Goal: Information Seeking & Learning: Learn about a topic

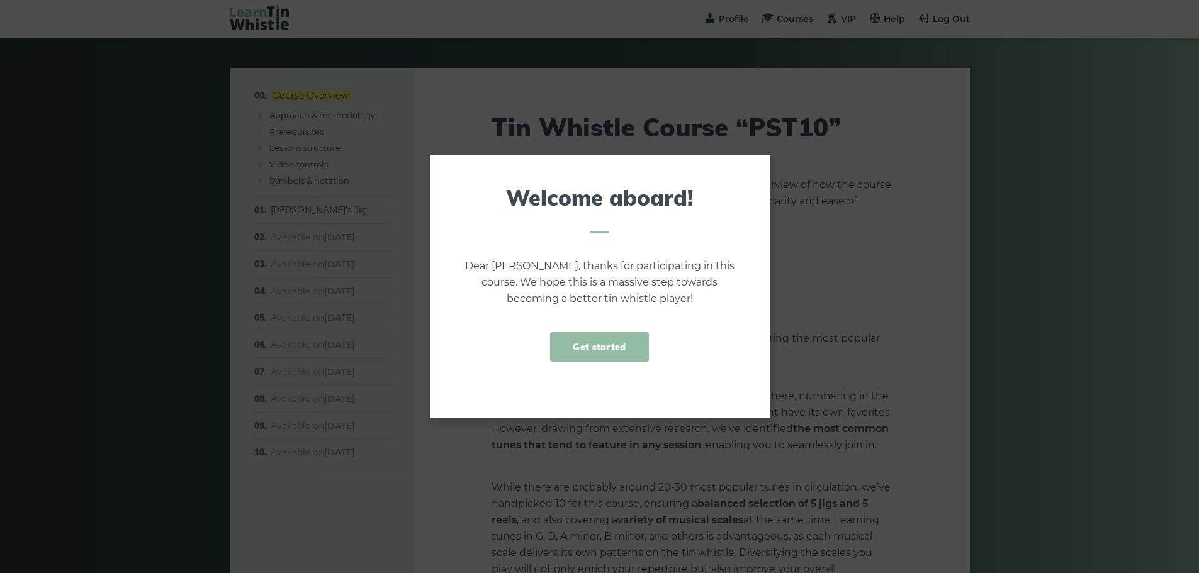
click at [594, 347] on link "Get started" at bounding box center [599, 347] width 98 height 30
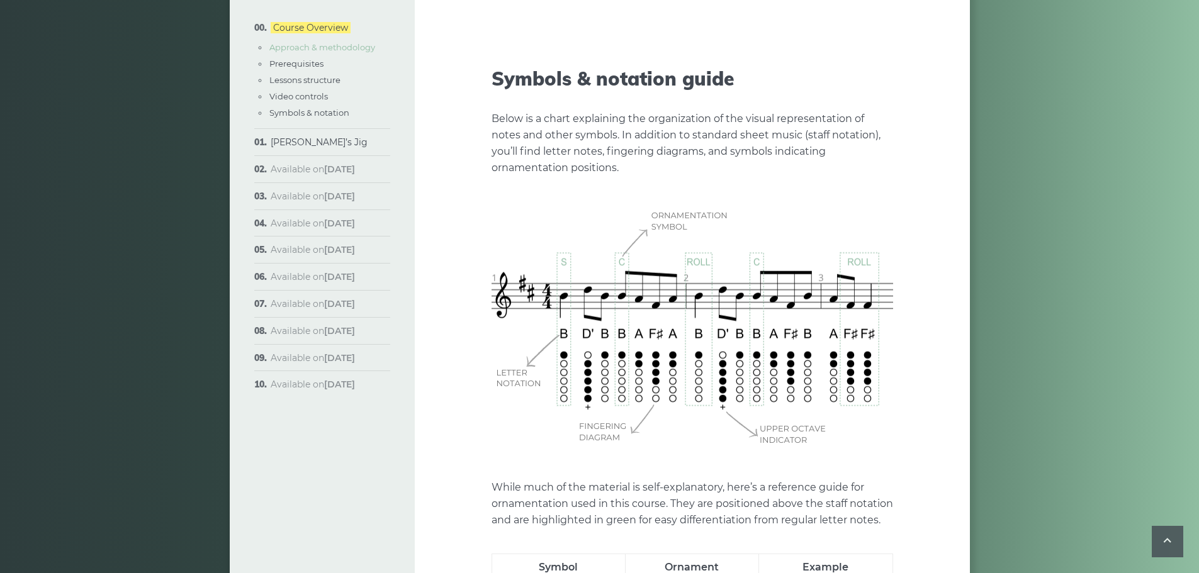
scroll to position [3536, 0]
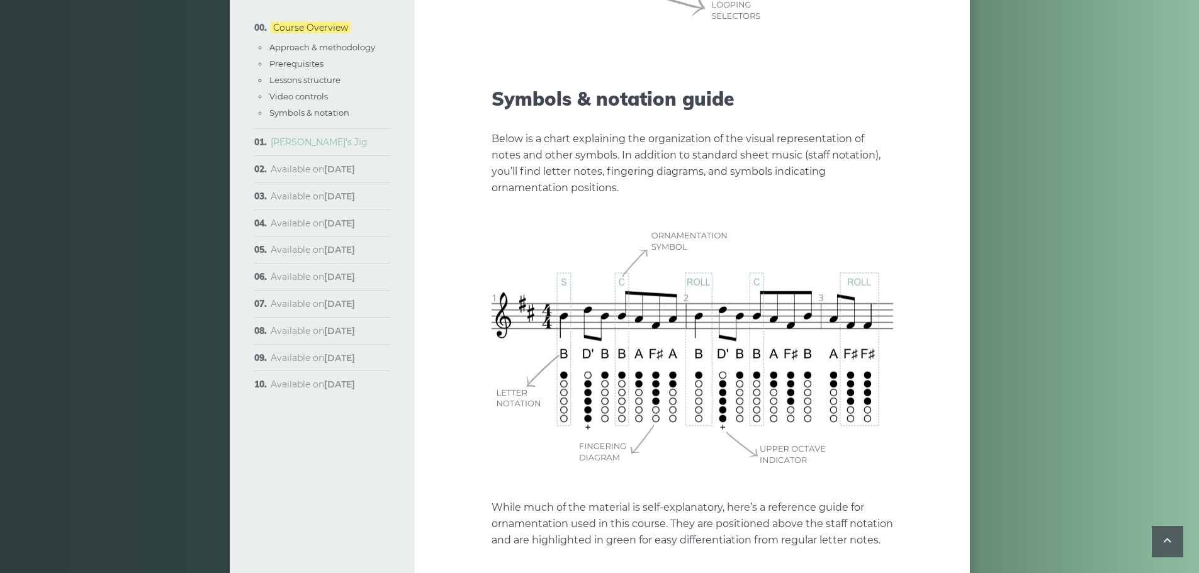
click at [296, 140] on link "[PERSON_NAME]’s Jig" at bounding box center [319, 142] width 97 height 11
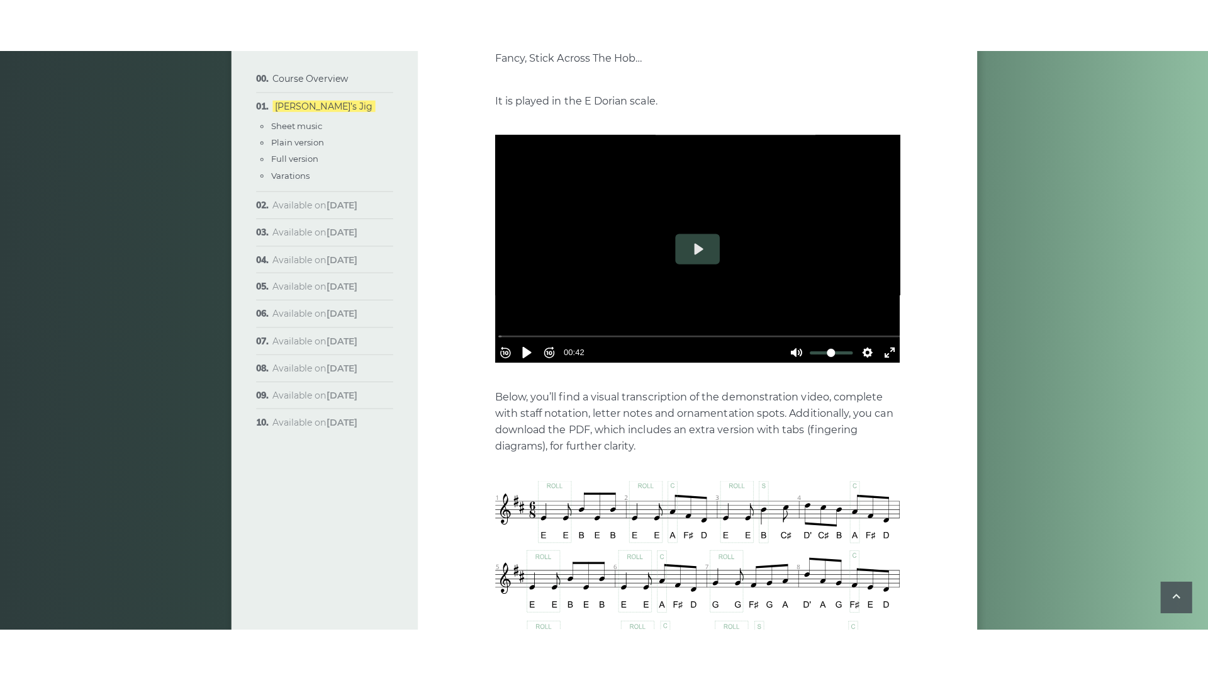
scroll to position [315, 0]
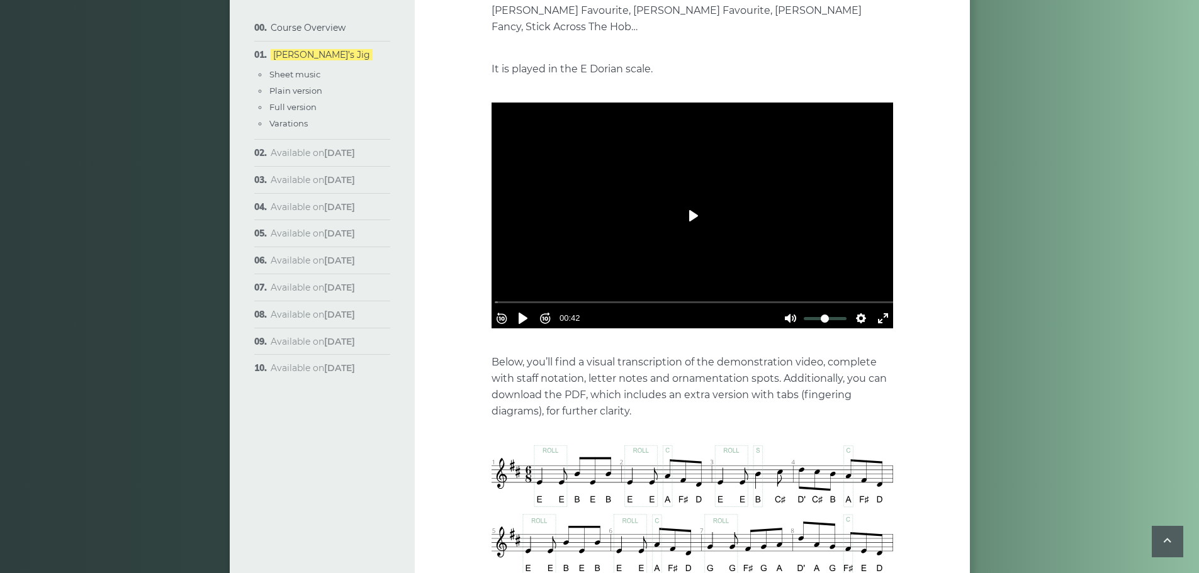
click at [687, 201] on button "Play" at bounding box center [692, 216] width 44 height 30
click at [877, 308] on button "Exit fullscreen Enter fullscreen" at bounding box center [883, 318] width 20 height 20
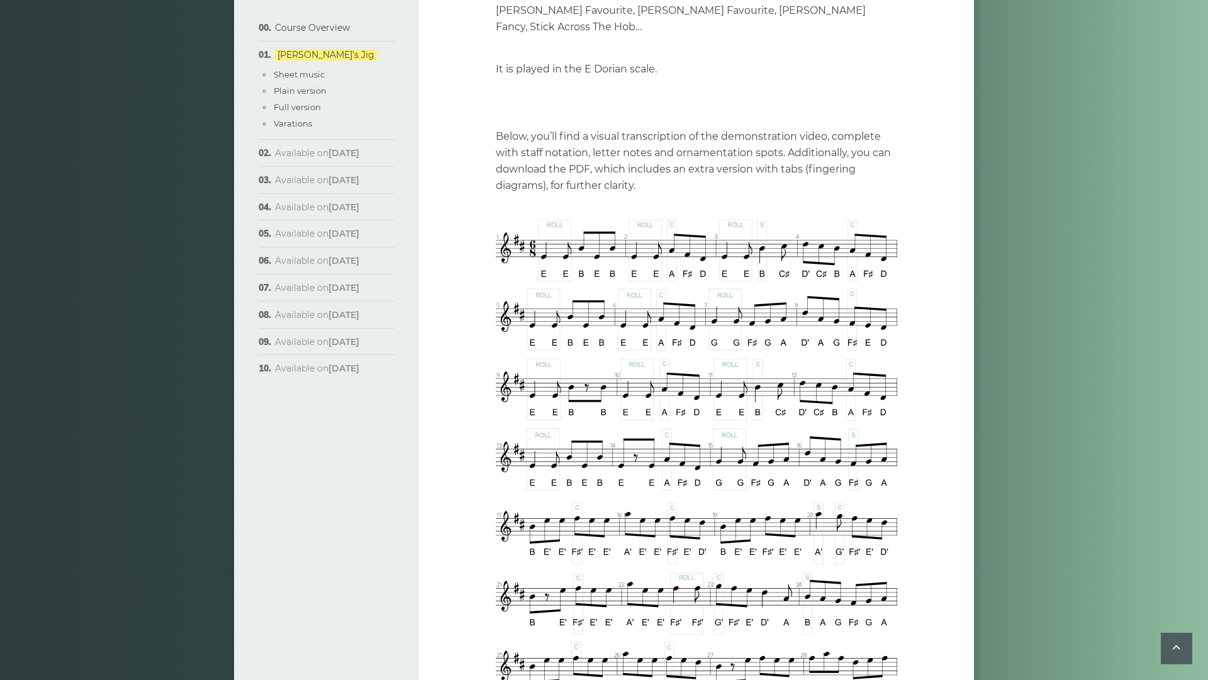
click at [675, 118] on button "Play" at bounding box center [697, 102] width 44 height 30
click at [876, 216] on button "Settings" at bounding box center [866, 206] width 20 height 20
click at [874, 184] on button "Speed Normal" at bounding box center [830, 175] width 87 height 20
click at [873, 185] on button "1.5×" at bounding box center [845, 176] width 53 height 20
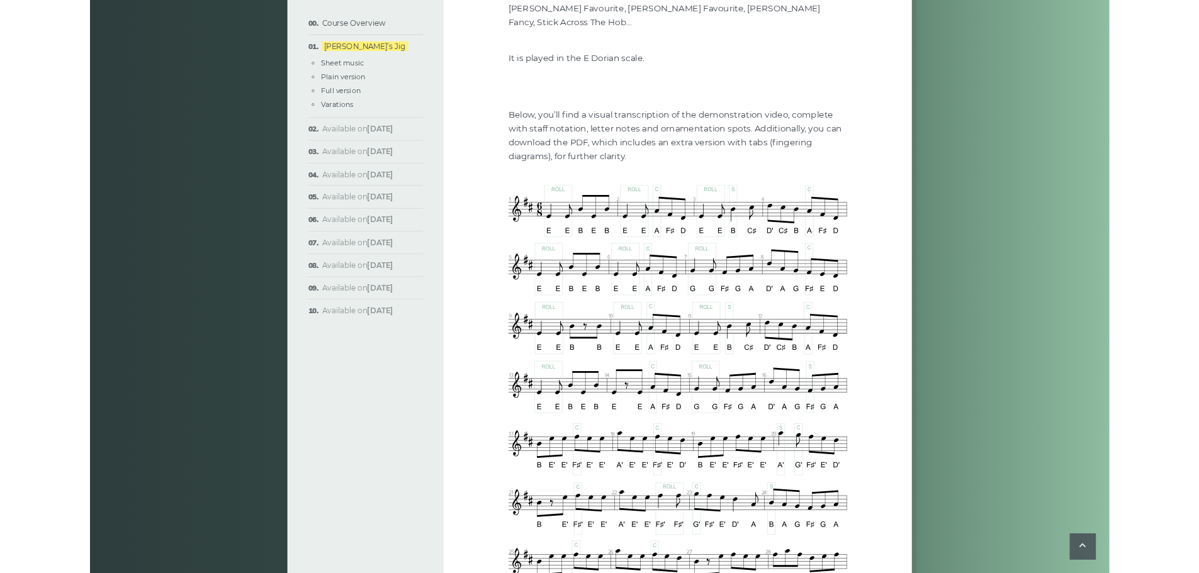
scroll to position [0, 0]
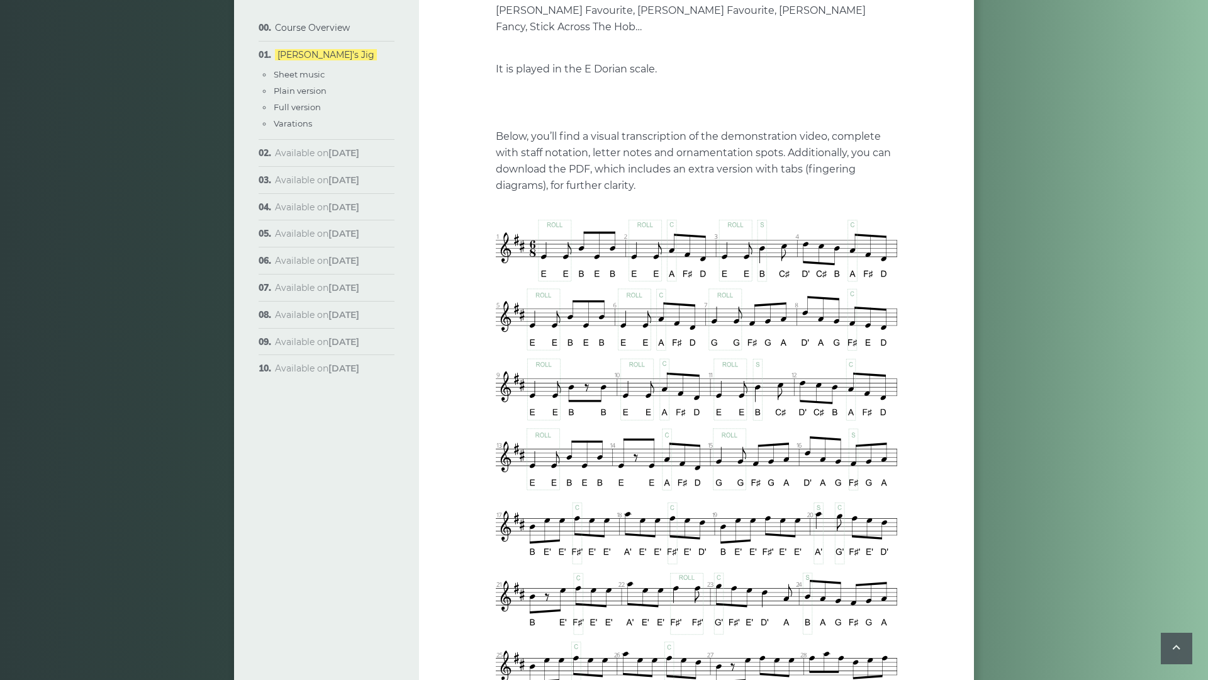
click at [873, 184] on button "Speed 1.5×" at bounding box center [835, 175] width 76 height 20
click at [873, 110] on button "0.5×" at bounding box center [845, 100] width 53 height 20
drag, startPoint x: 720, startPoint y: 648, endPoint x: -31, endPoint y: 619, distance: 752.0
click at [499, 196] on input "Seek" at bounding box center [699, 190] width 400 height 12
click at [518, 216] on button "Pause Play" at bounding box center [528, 206] width 20 height 20
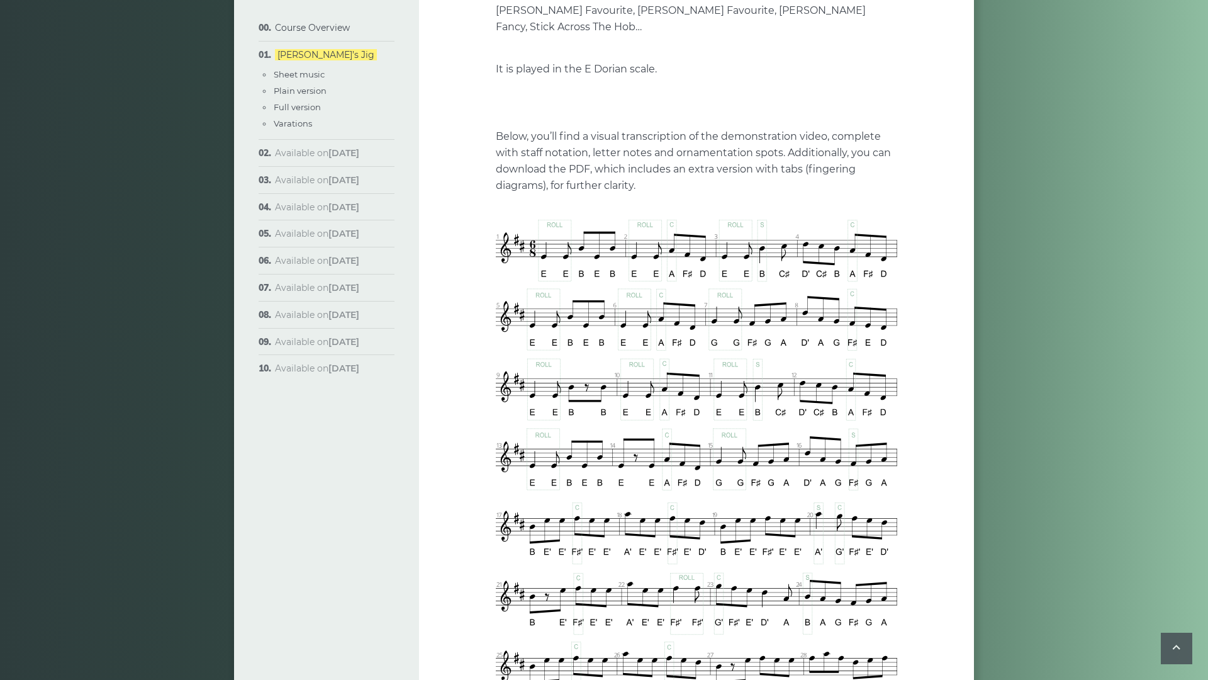
click at [496, 216] on button "Rewind 10s" at bounding box center [506, 206] width 20 height 20
click at [675, 118] on button "Play" at bounding box center [697, 102] width 44 height 30
click at [897, 216] on button "Exit fullscreen Enter fullscreen" at bounding box center [887, 206] width 20 height 20
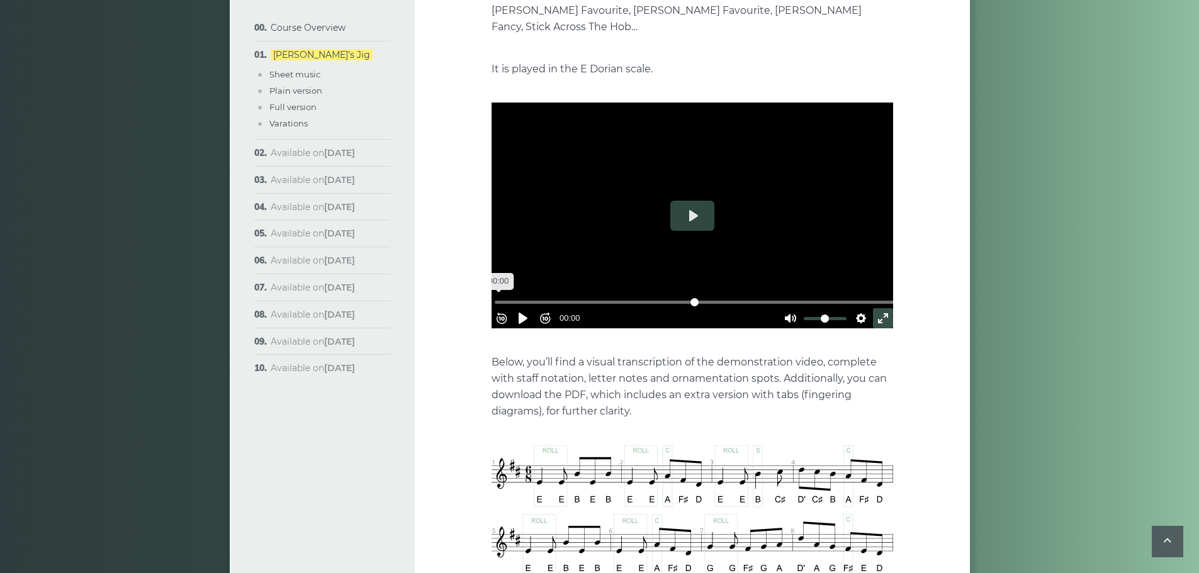
drag, startPoint x: 629, startPoint y: 279, endPoint x: 497, endPoint y: 285, distance: 132.3
click at [497, 296] on input "Seek" at bounding box center [695, 302] width 400 height 12
click at [527, 308] on button "Pause Play" at bounding box center [523, 318] width 20 height 20
type input "****"
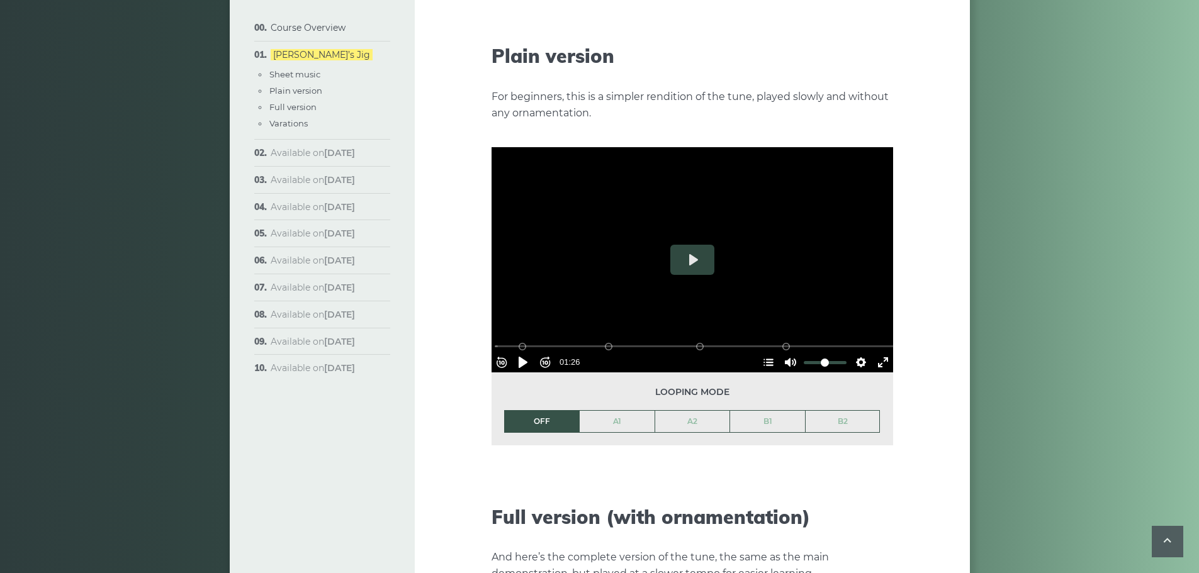
scroll to position [1385, 0]
click at [697, 244] on button "Play" at bounding box center [692, 259] width 44 height 30
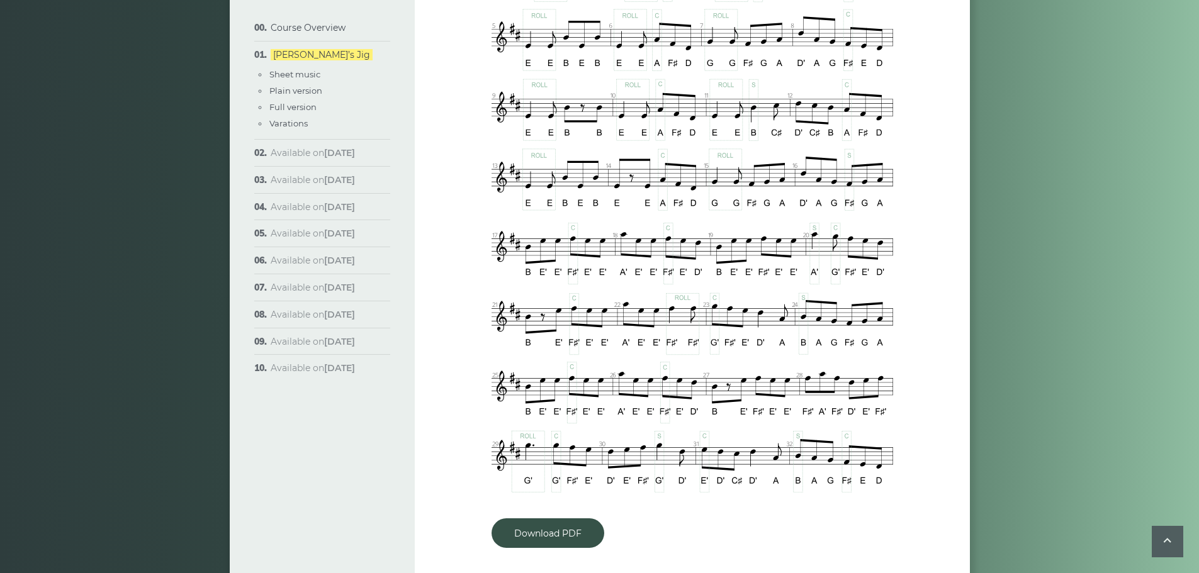
scroll to position [818, 0]
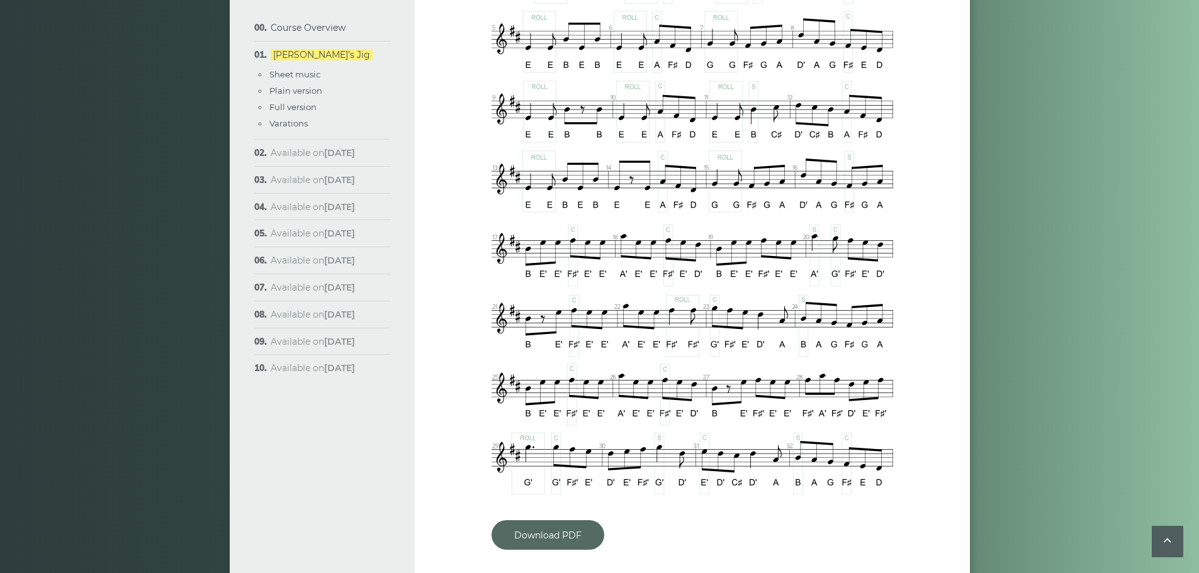
click at [554, 529] on link "Download PDF" at bounding box center [548, 535] width 113 height 30
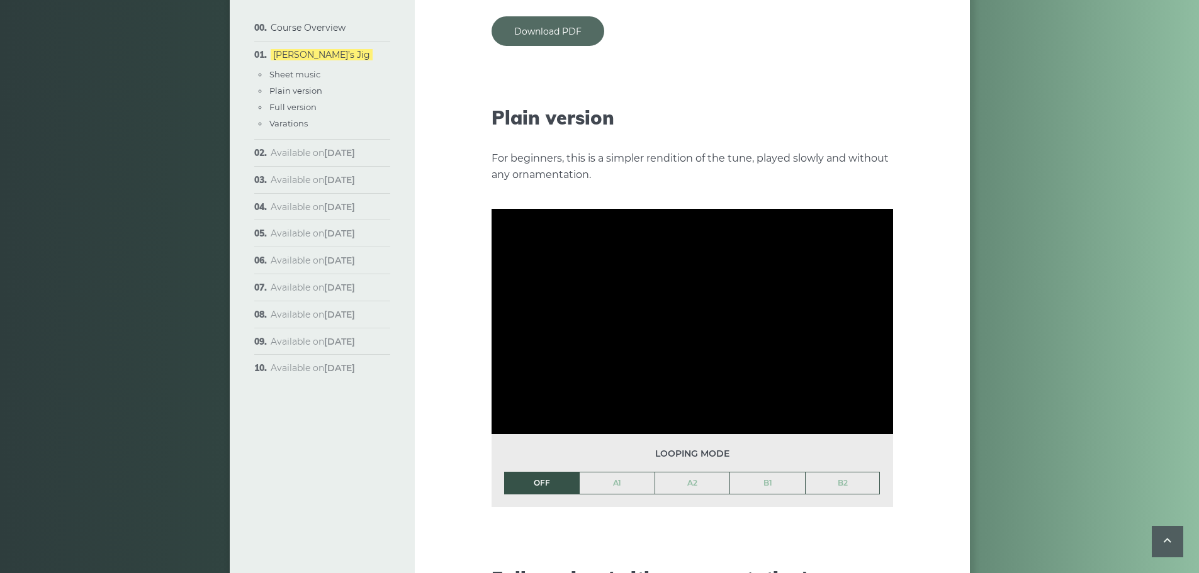
scroll to position [1322, 0]
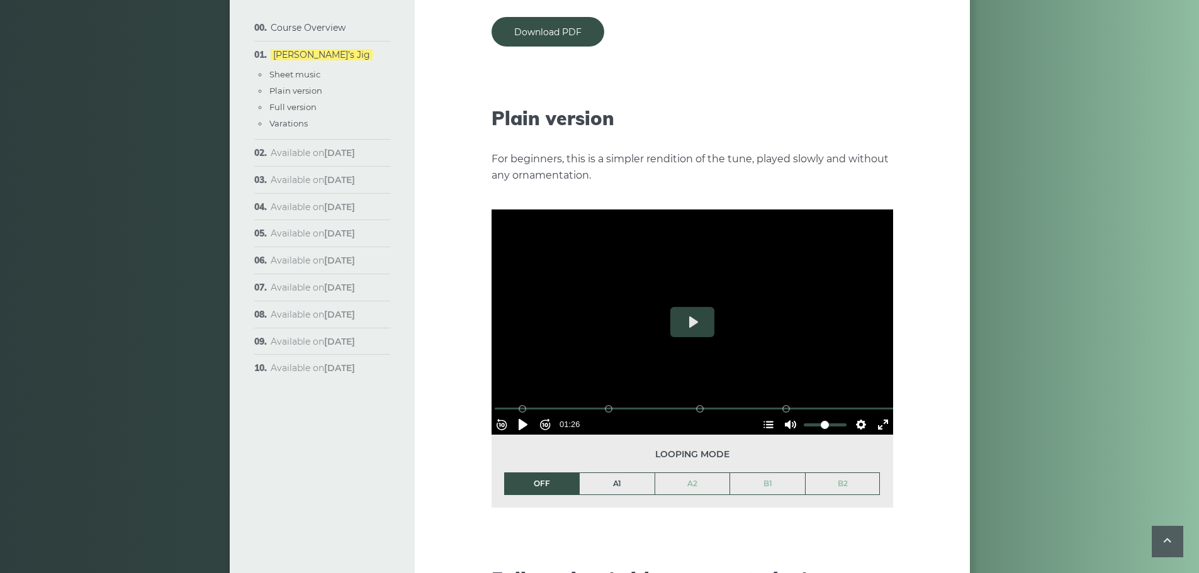
click at [638, 473] on link "A1" at bounding box center [617, 483] width 75 height 21
click at [858, 415] on button "Settings" at bounding box center [861, 425] width 20 height 20
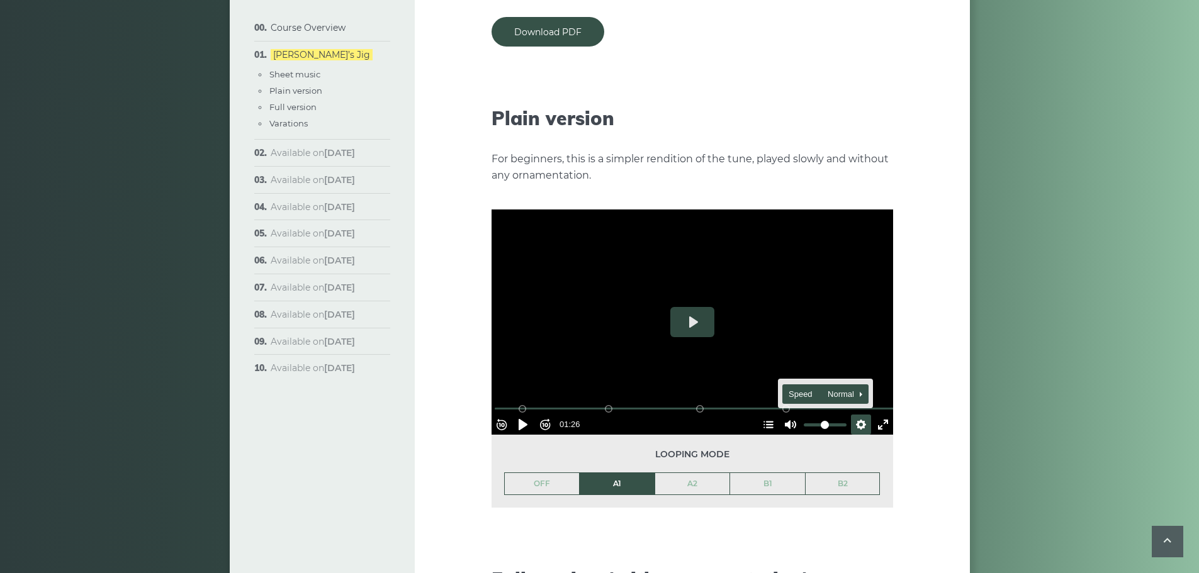
click at [858, 385] on button "Speed Normal" at bounding box center [825, 395] width 87 height 20
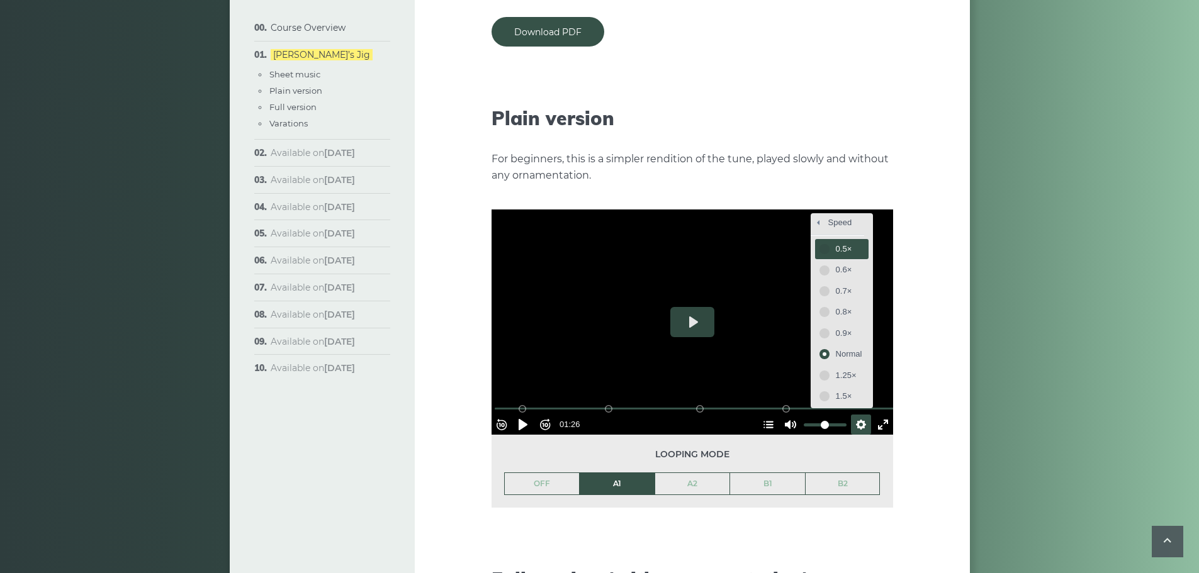
click at [815, 239] on button "0.5×" at bounding box center [841, 249] width 53 height 20
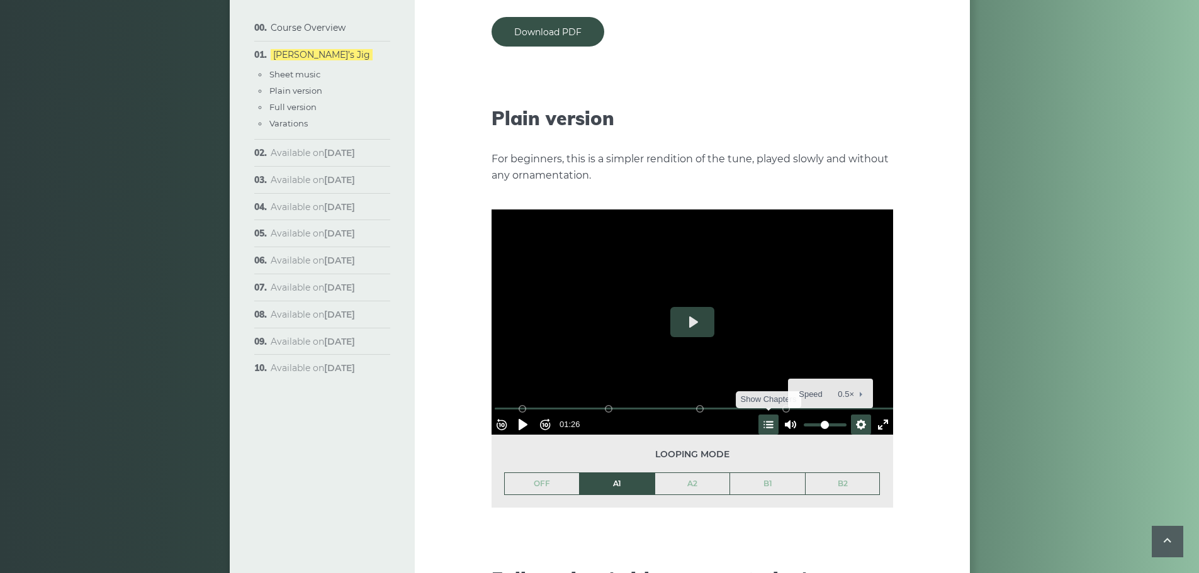
click at [762, 415] on button "Hide Chapters Show Chapters" at bounding box center [768, 425] width 20 height 20
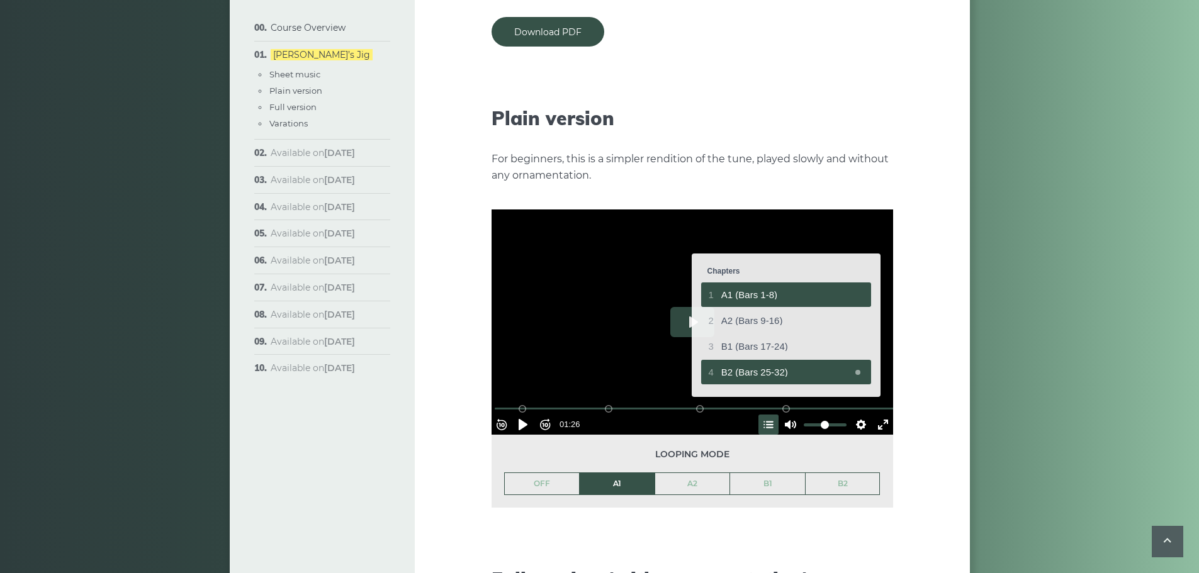
click at [751, 283] on div "1 A1 (Bars 1-8)" at bounding box center [786, 295] width 170 height 25
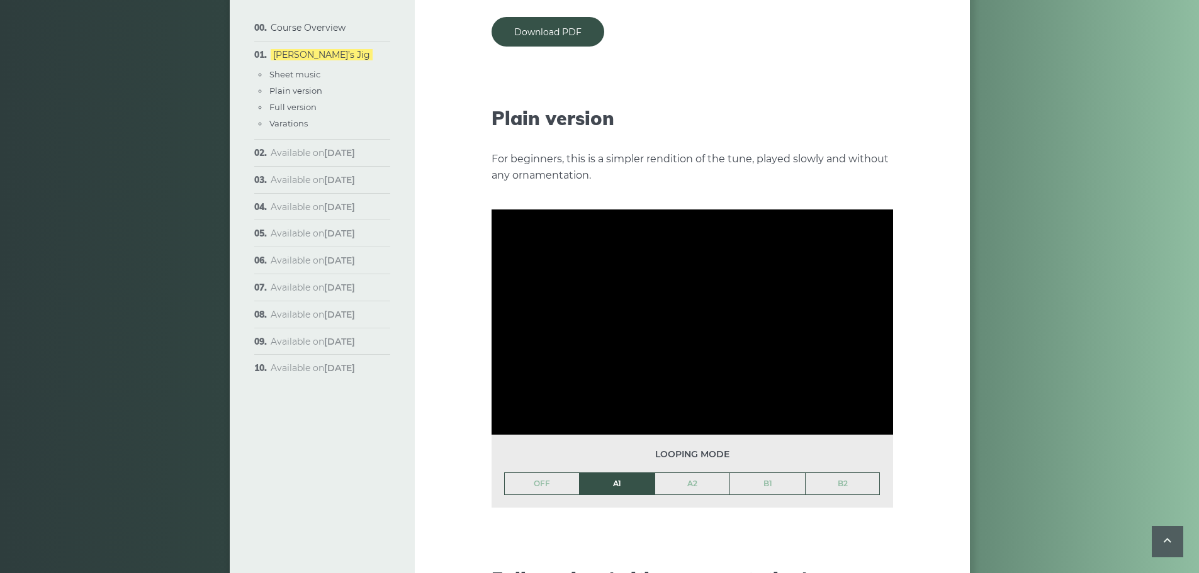
type input "**"
